Goal: Information Seeking & Learning: Learn about a topic

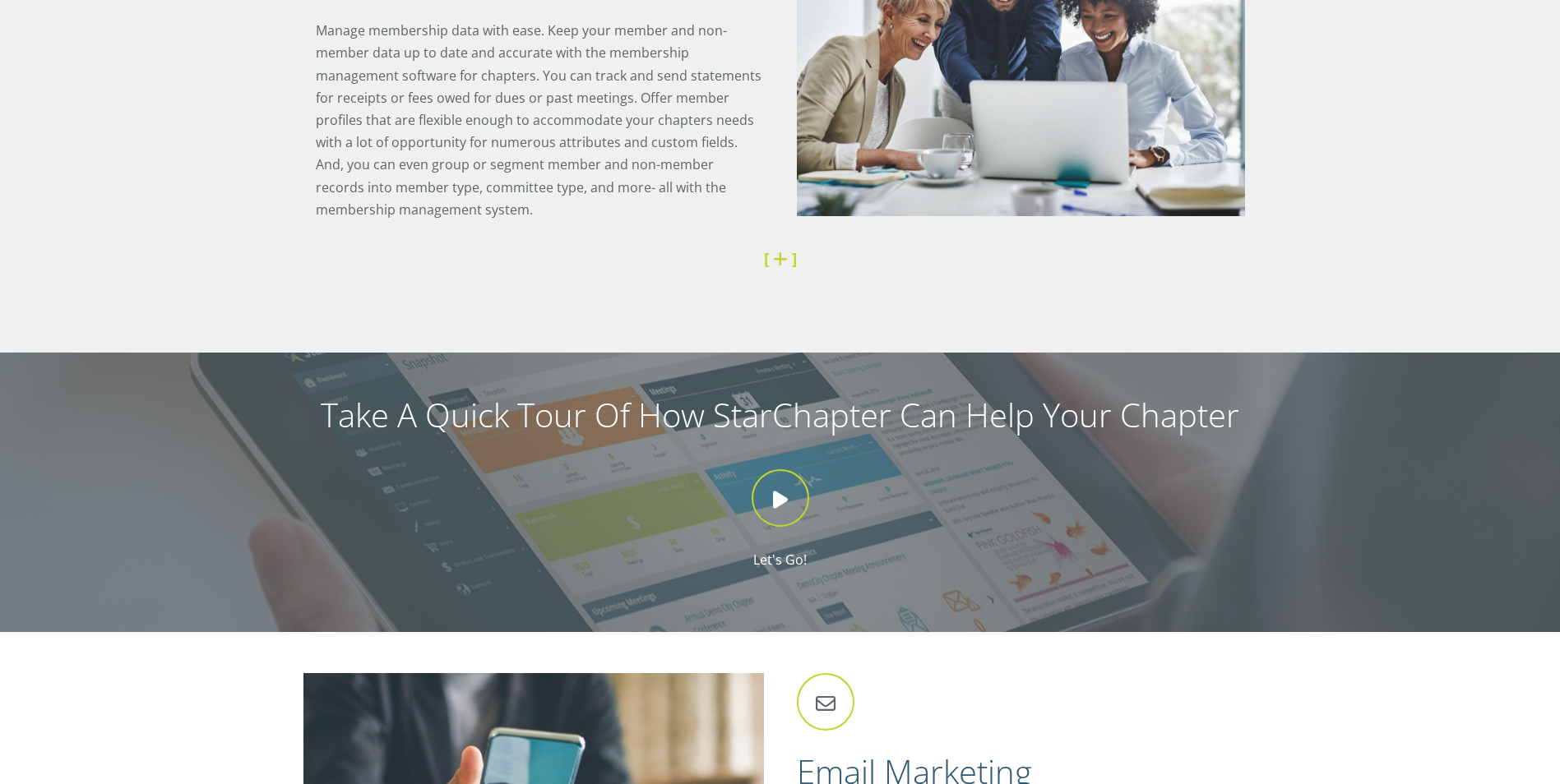
scroll to position [1277, 0]
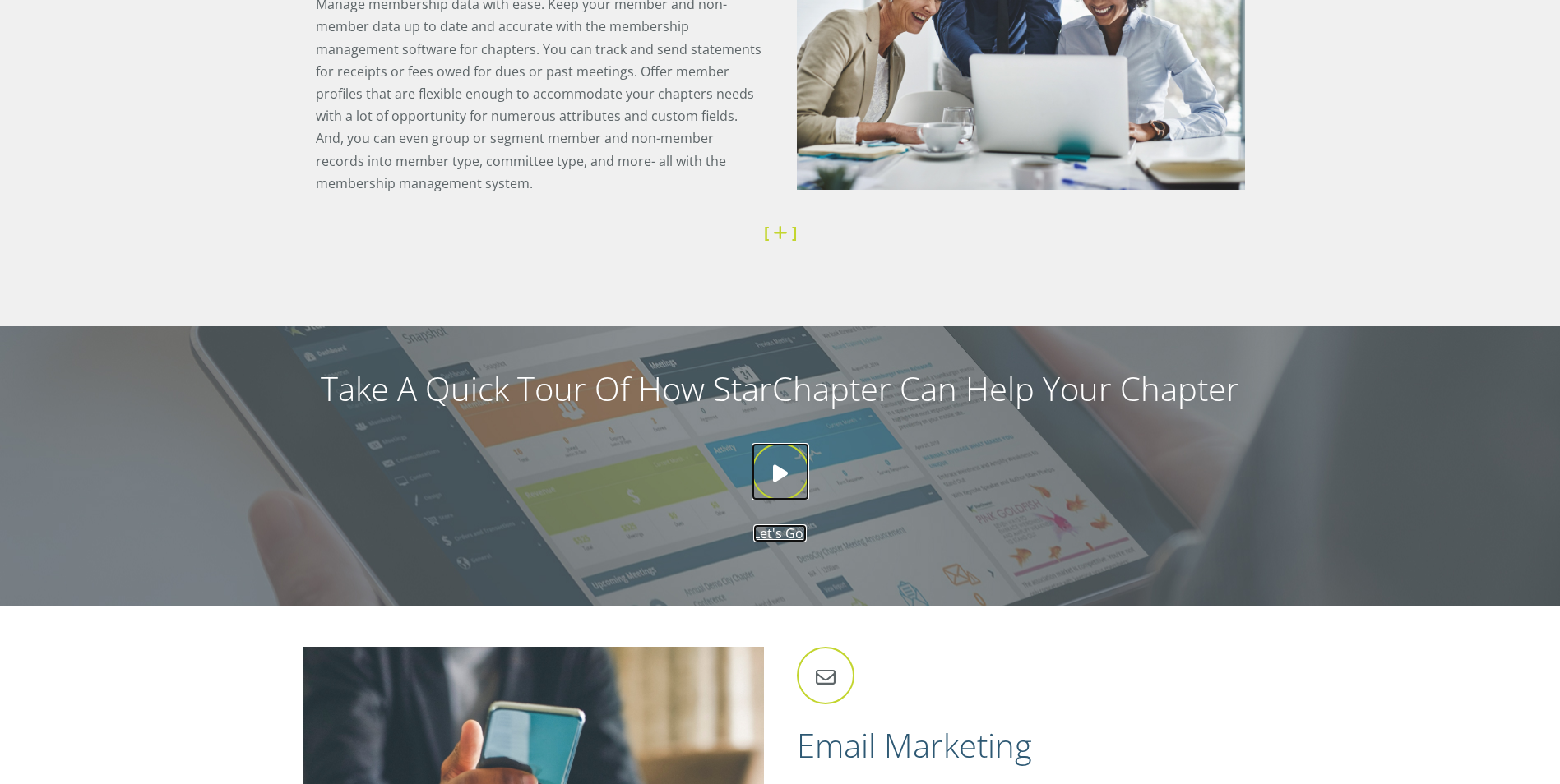
click at [782, 472] on icon at bounding box center [780, 471] width 57 height 57
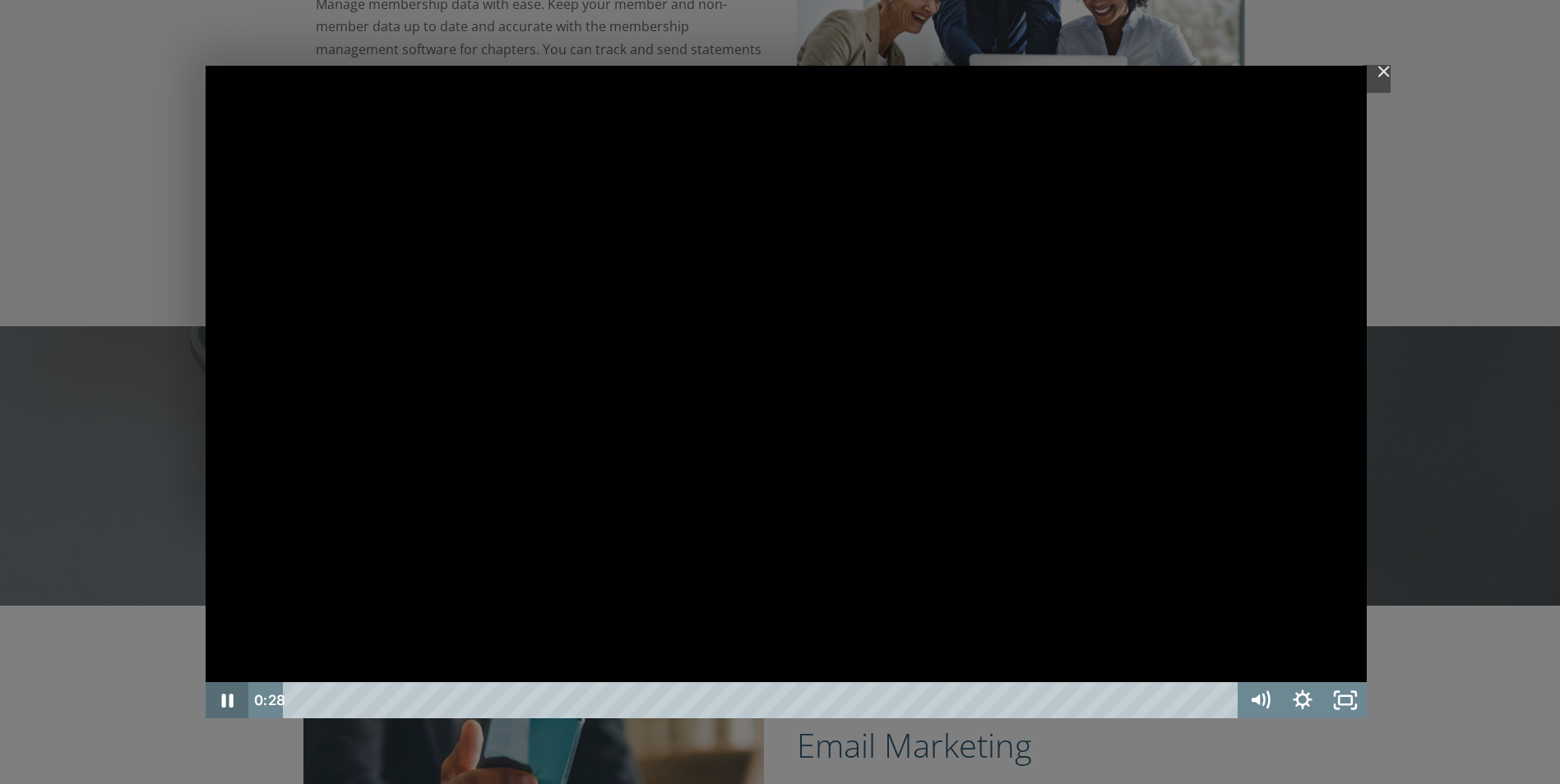
drag, startPoint x: 223, startPoint y: 700, endPoint x: 232, endPoint y: 704, distance: 9.8
click at [230, 703] on icon "Pause" at bounding box center [227, 700] width 43 height 36
click at [205, 682] on button "Play Video" at bounding box center [227, 700] width 43 height 36
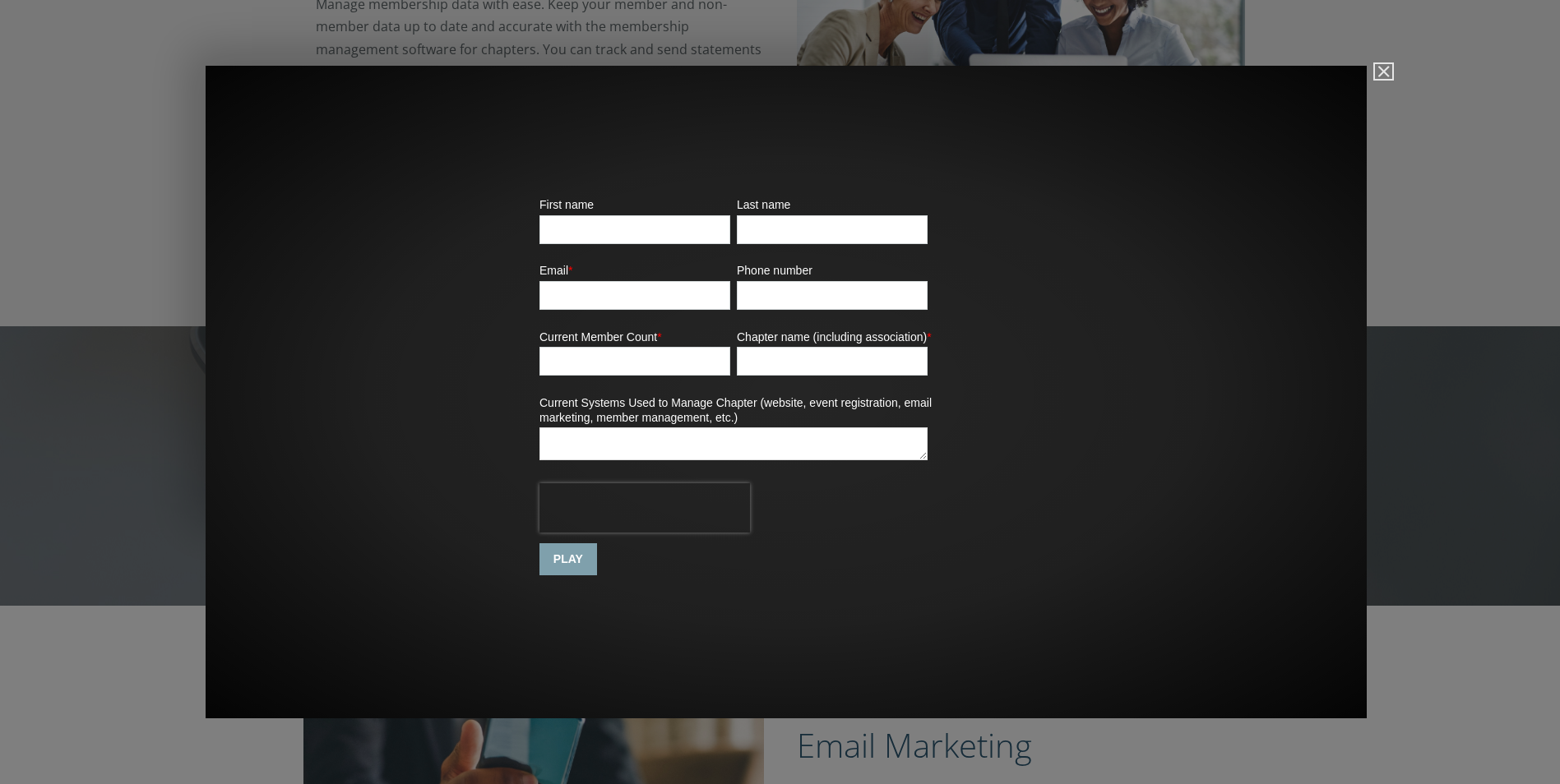
click at [563, 555] on input "PLAY" at bounding box center [568, 559] width 57 height 32
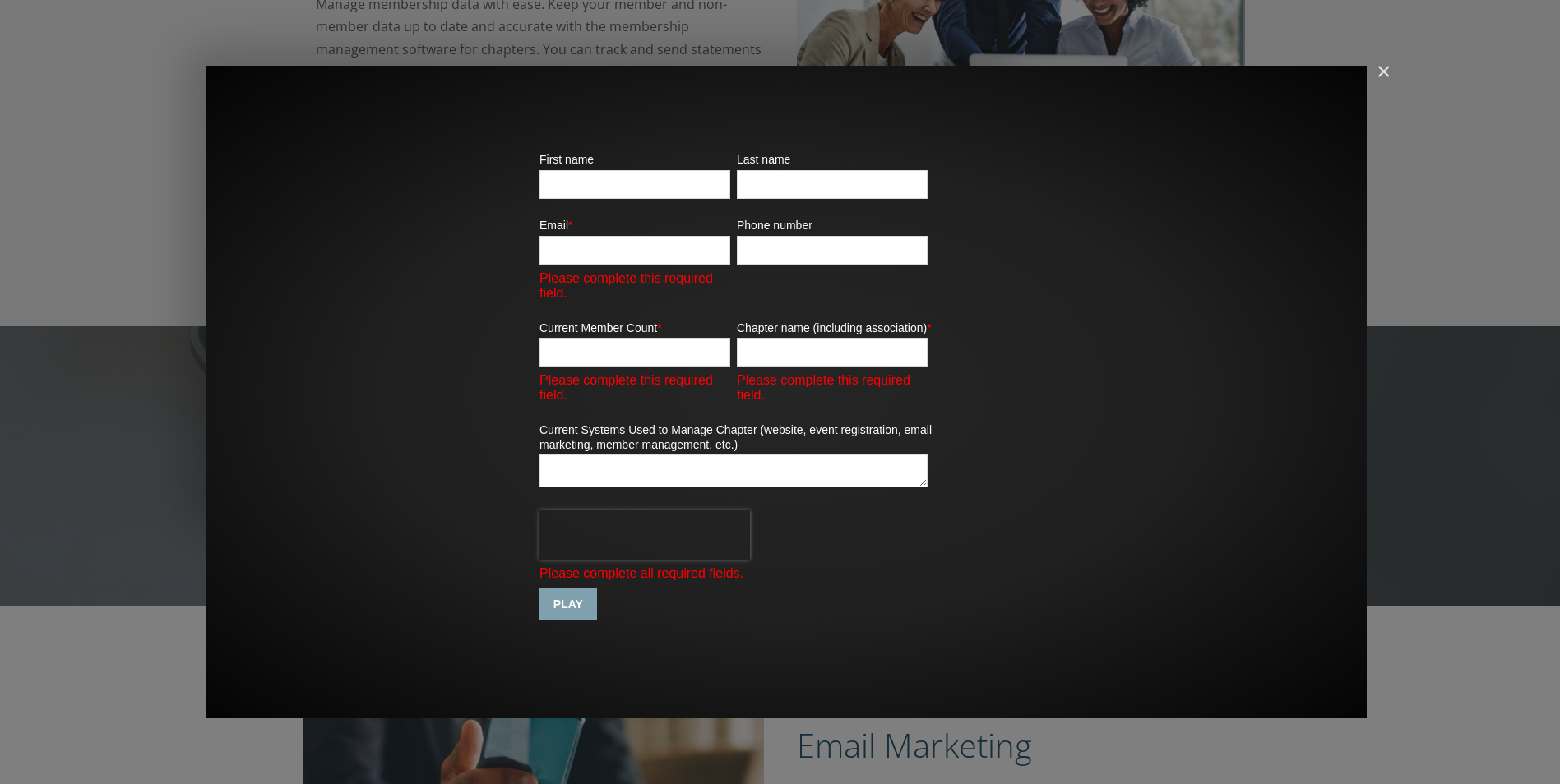
click at [570, 188] on input "First name" at bounding box center [635, 184] width 191 height 29
type input "[PERSON_NAME]"
type input "[EMAIL_ADDRESS][DOMAIN_NAME]"
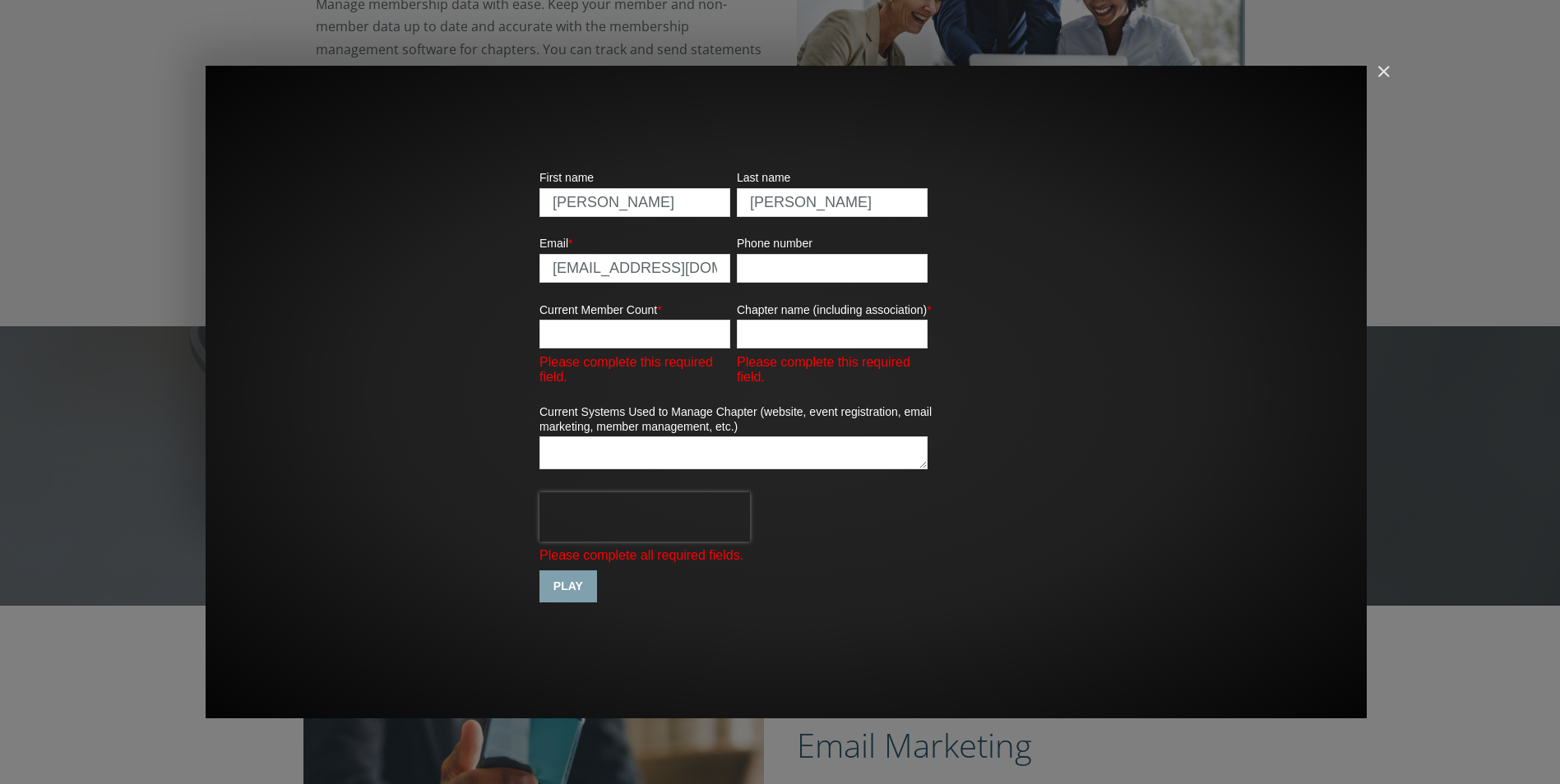
click at [784, 273] on input "Phone number" at bounding box center [833, 268] width 191 height 29
type input "15015930998"
click at [570, 343] on input "Current Member Count *" at bounding box center [635, 334] width 191 height 29
type input "80"
click at [767, 338] on input "Chapter name (including association) *" at bounding box center [833, 334] width 191 height 29
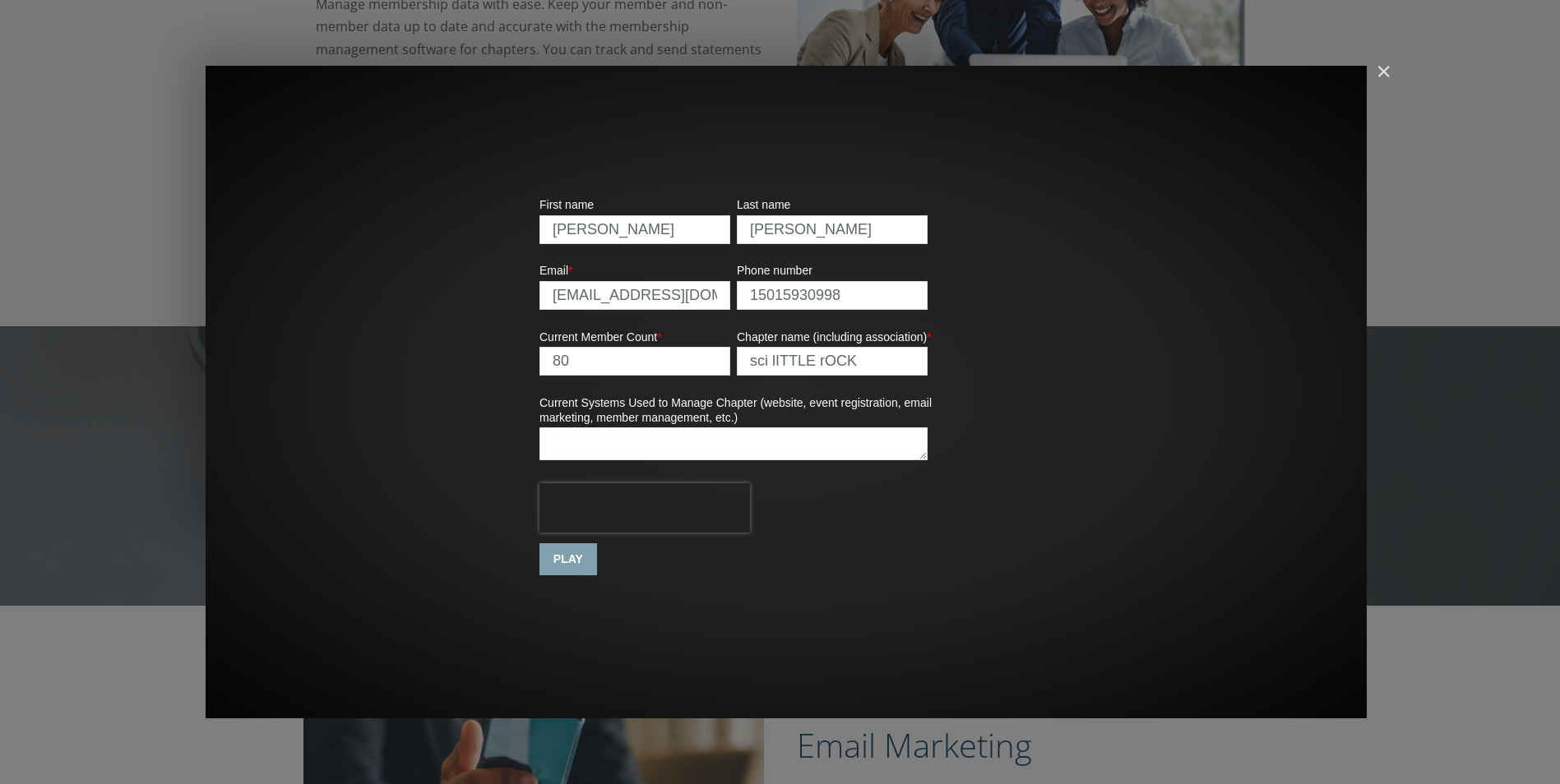
type input "sci lITTLE rOCK"
click at [621, 446] on textarea "Current Systems Used to Manage Chapter (website, event registration, email mark…" at bounding box center [734, 444] width 388 height 33
type textarea "PAPER, WEB"
click at [563, 555] on input "PLAY" at bounding box center [568, 559] width 57 height 32
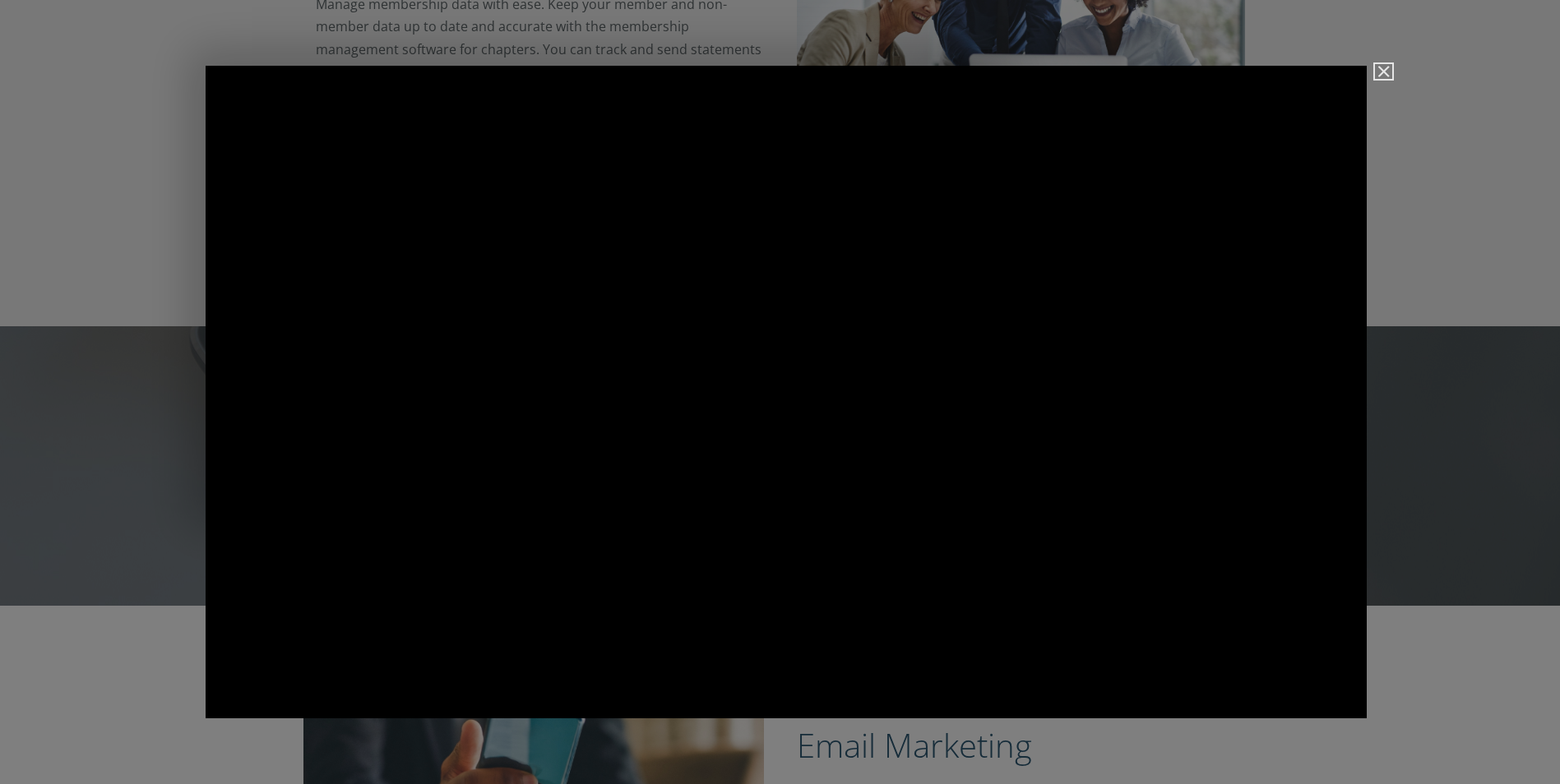
click at [1381, 69] on img "Close" at bounding box center [1376, 79] width 28 height 28
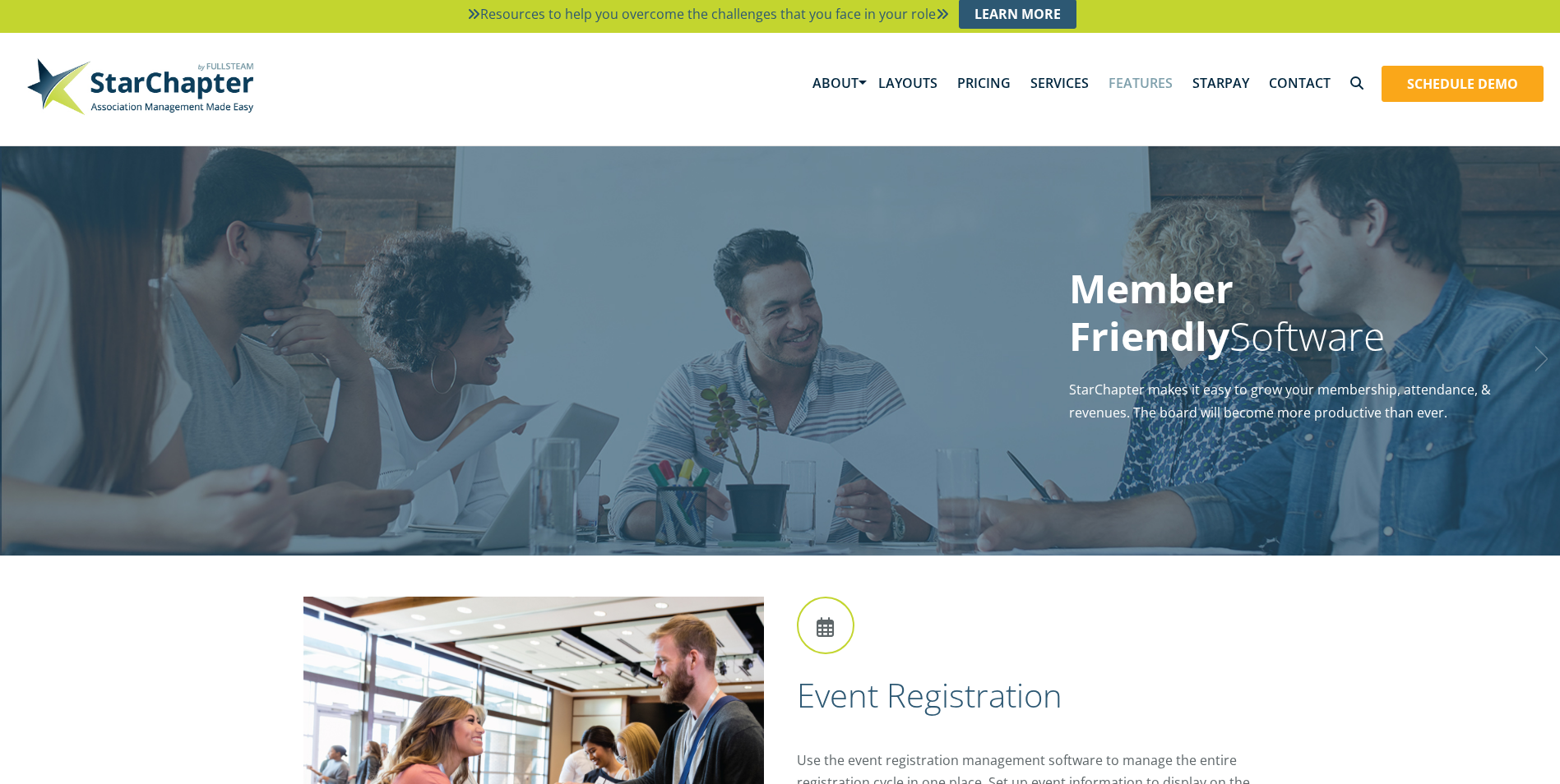
scroll to position [0, 0]
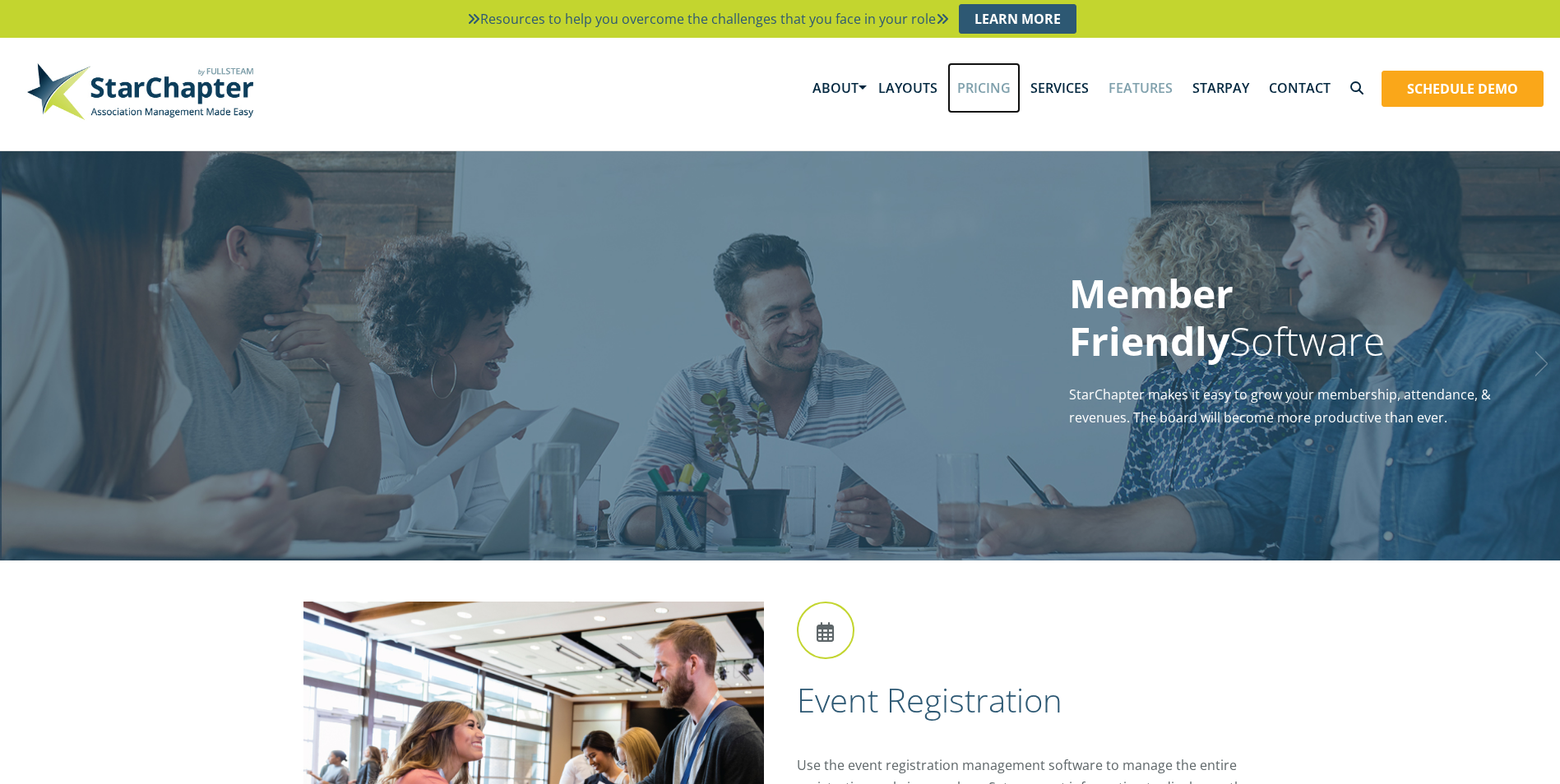
click at [988, 88] on link "Pricing" at bounding box center [984, 88] width 73 height 51
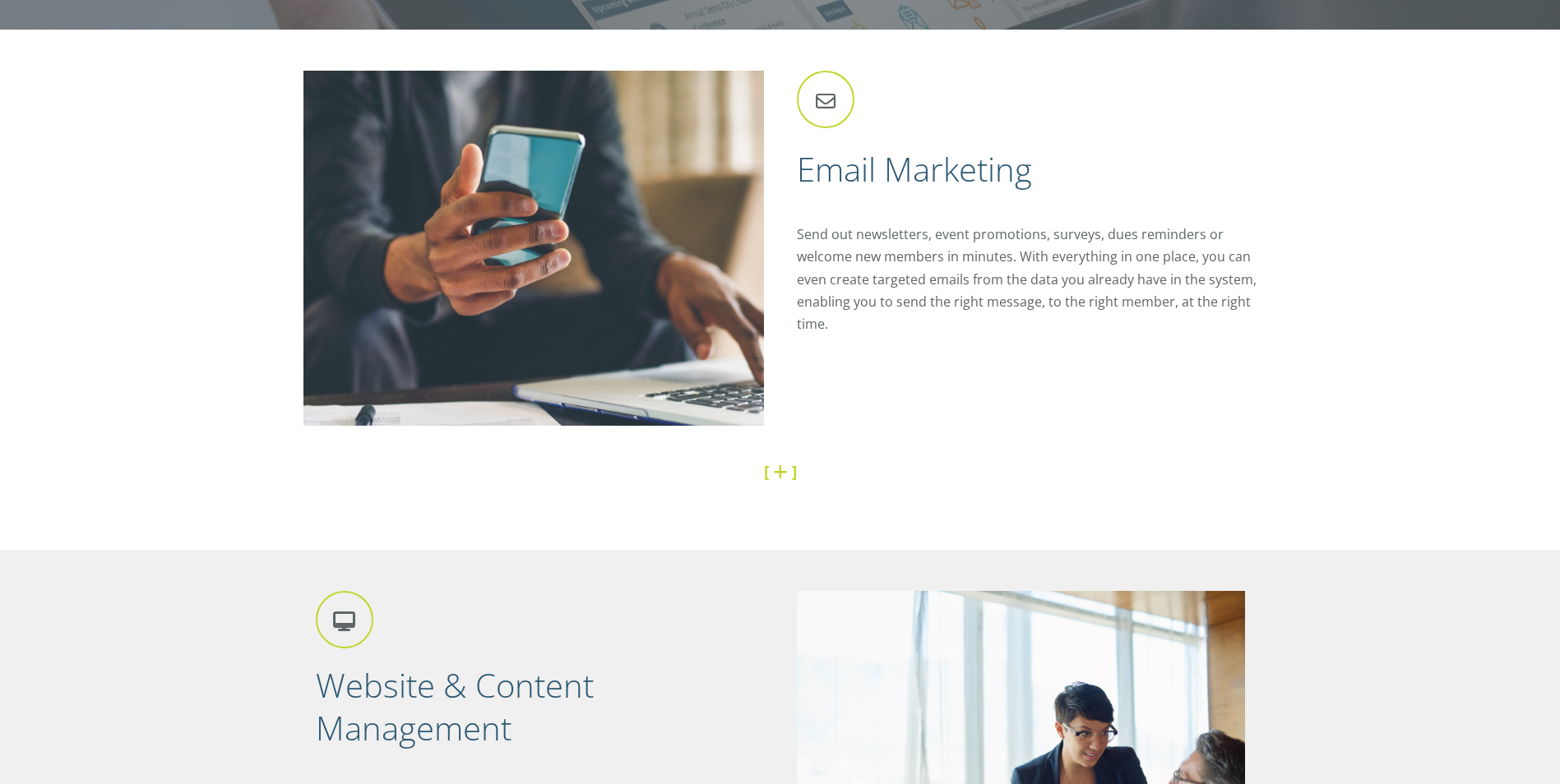
scroll to position [2219, 0]
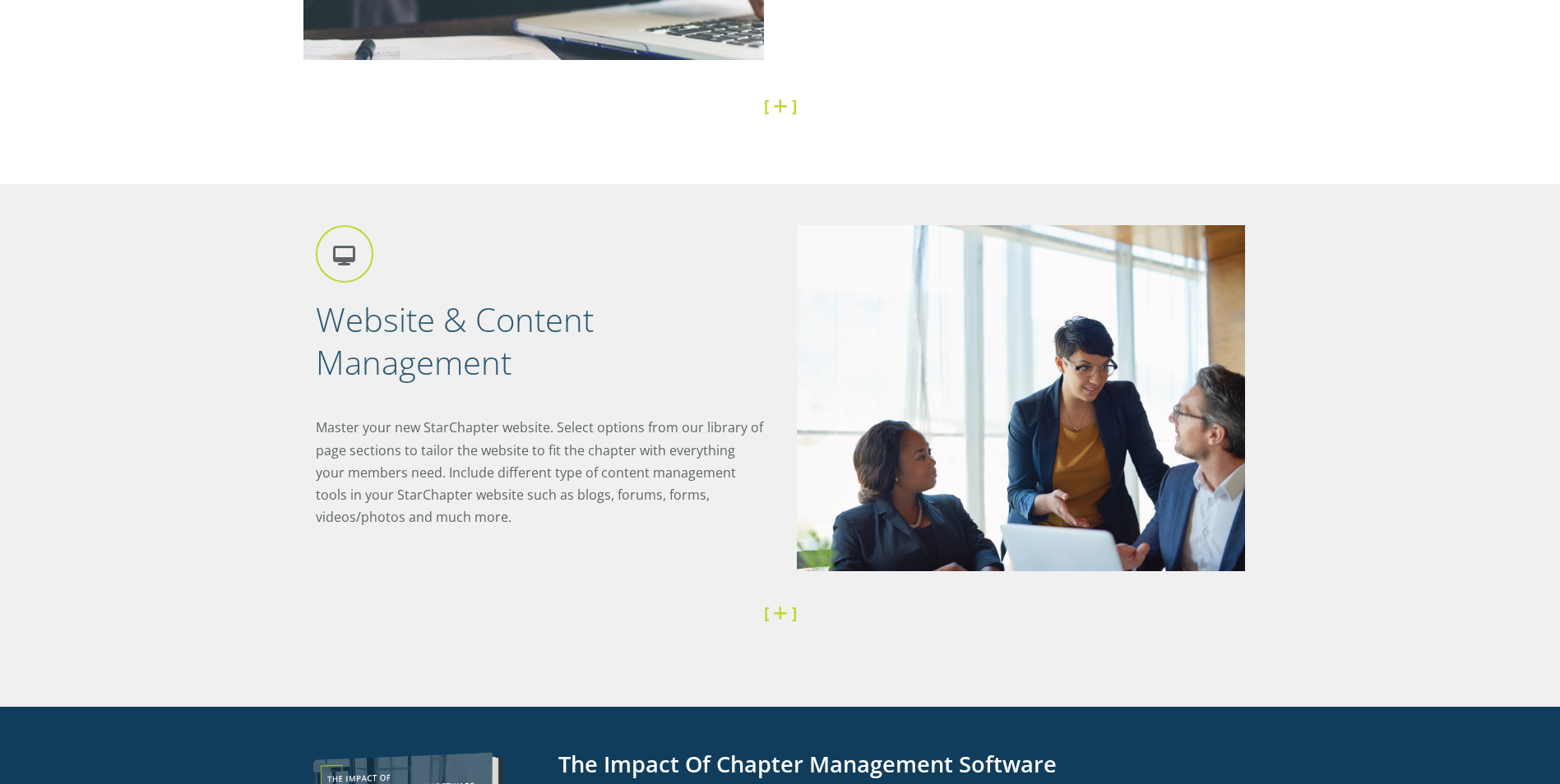
click at [340, 255] on icon at bounding box center [344, 254] width 57 height 57
click at [428, 330] on h2 "Website & Content Management" at bounding box center [540, 341] width 449 height 86
click at [344, 253] on icon at bounding box center [344, 254] width 57 height 57
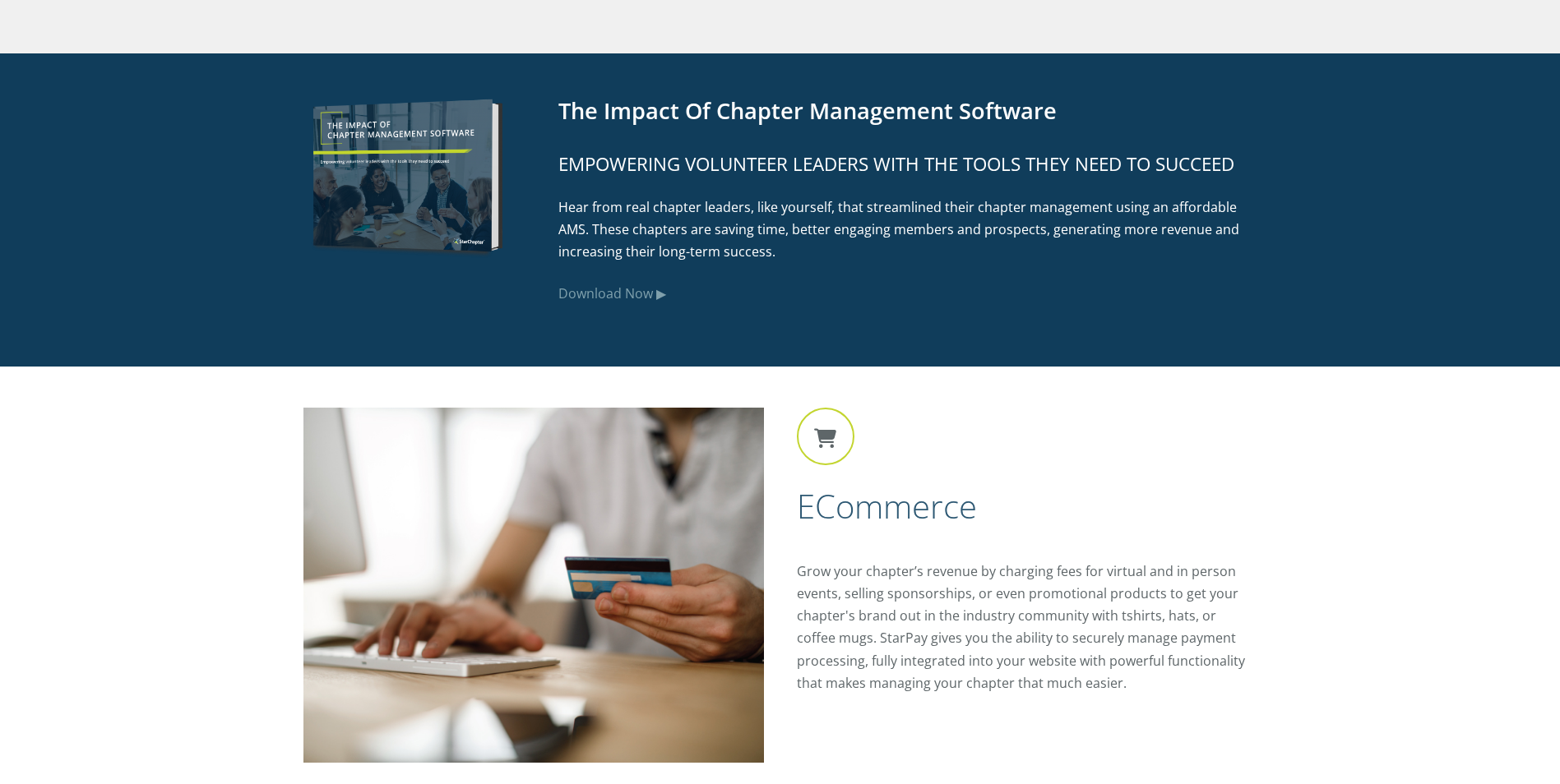
scroll to position [3123, 0]
